Goal: Find specific page/section: Locate a particular part of the current website

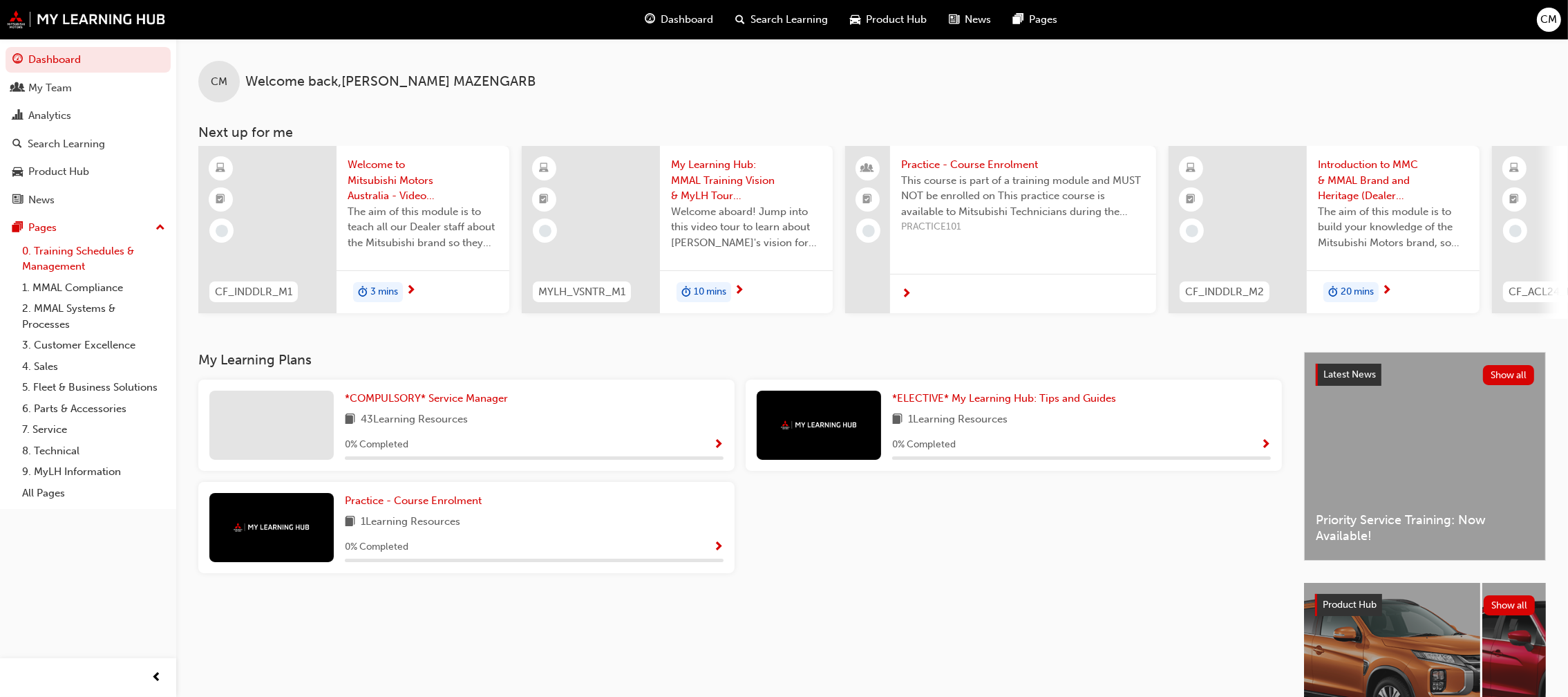
click at [99, 252] on link "0. Training Schedules & Management" at bounding box center [93, 258] width 154 height 36
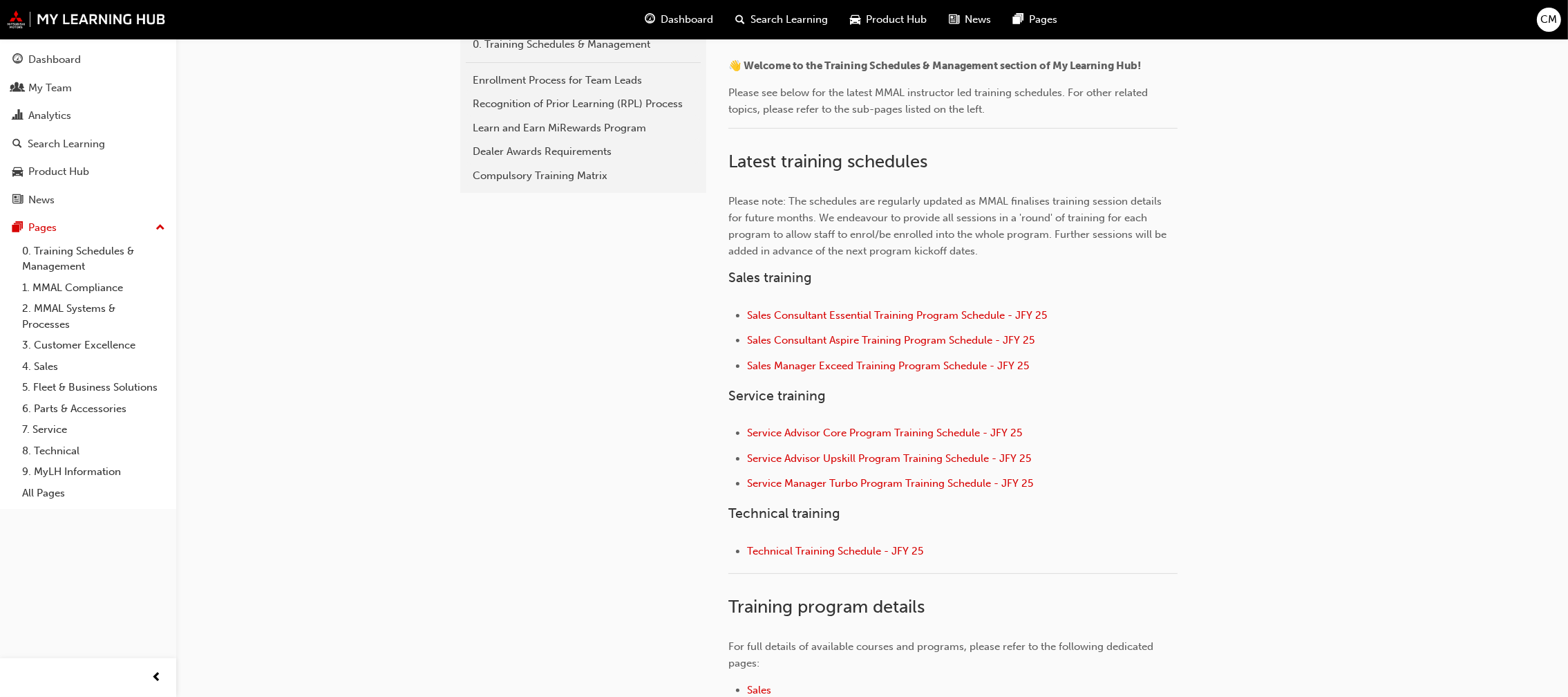
scroll to position [415, 0]
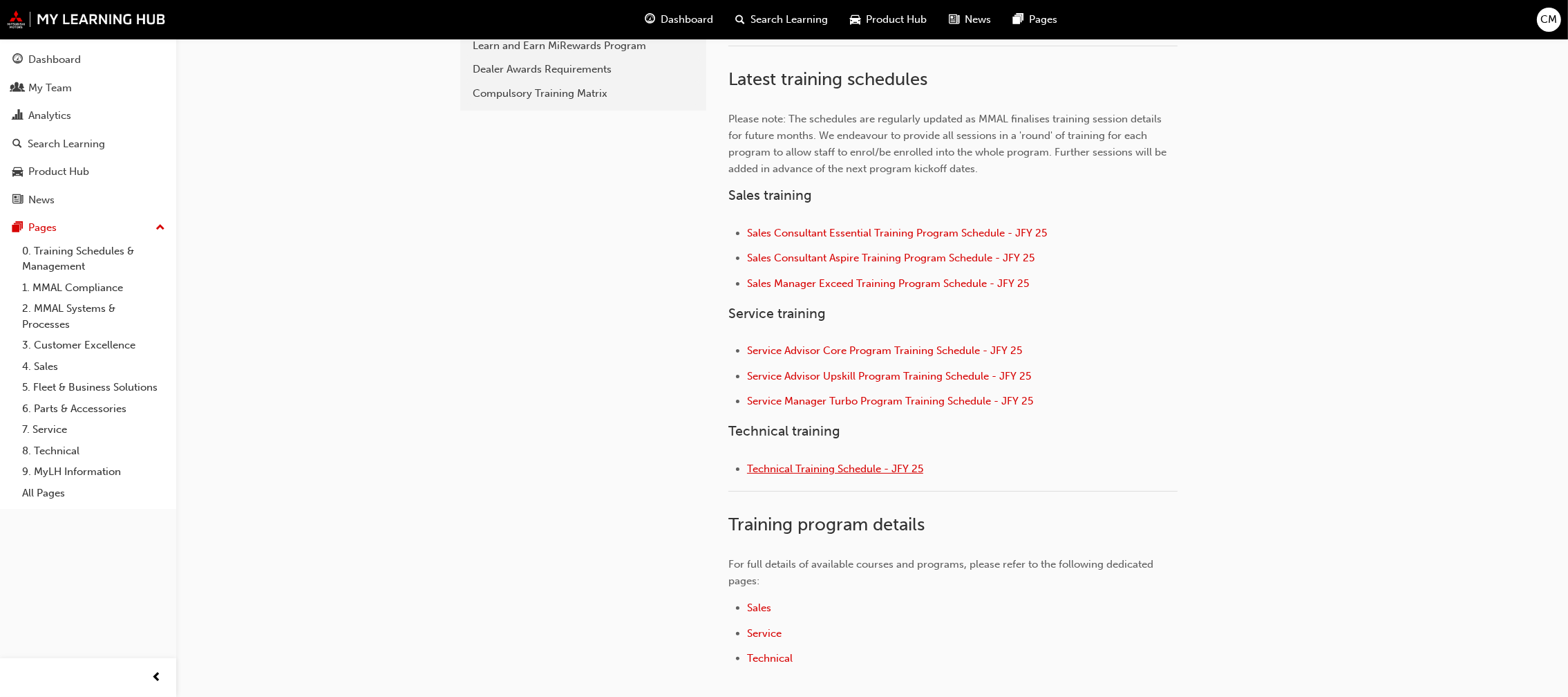
click at [877, 466] on span "Technical Training Schedule - JFY 25" at bounding box center [835, 468] width 176 height 12
